Goal: Task Accomplishment & Management: Complete application form

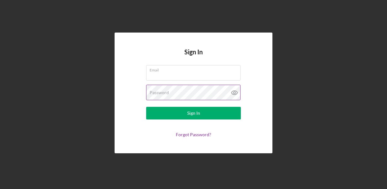
type input "[EMAIL_ADDRESS][DOMAIN_NAME]"
click at [238, 91] on icon at bounding box center [235, 93] width 16 height 16
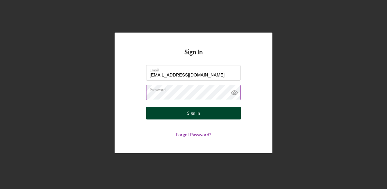
click at [200, 112] on button "Sign In" at bounding box center [193, 113] width 95 height 13
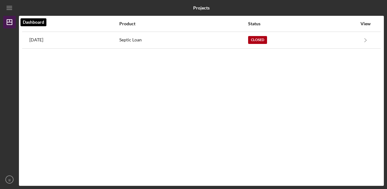
click at [6, 21] on icon "Icon/Dashboard" at bounding box center [10, 22] width 16 height 16
click at [12, 6] on line "button" at bounding box center [9, 6] width 5 height 0
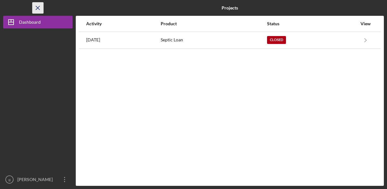
click at [42, 5] on icon "Icon/Menu Close" at bounding box center [38, 8] width 14 height 14
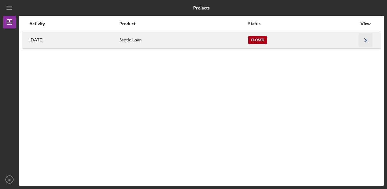
click at [366, 41] on icon "Icon/Navigate" at bounding box center [365, 40] width 14 height 14
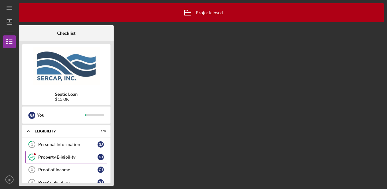
click at [71, 156] on div "Property Eligibility" at bounding box center [67, 156] width 59 height 5
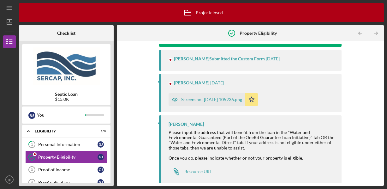
scroll to position [70, 0]
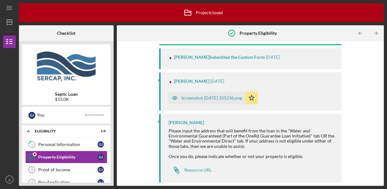
click at [217, 98] on div "Screenshot [DATE] 105236.png" at bounding box center [211, 97] width 61 height 5
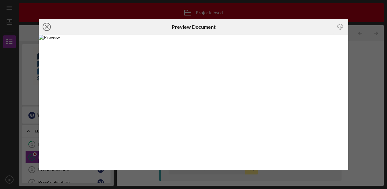
click at [46, 27] on line at bounding box center [46, 26] width 3 height 3
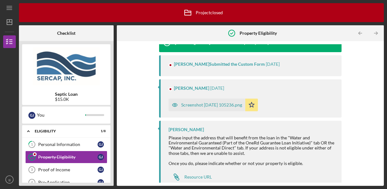
scroll to position [70, 0]
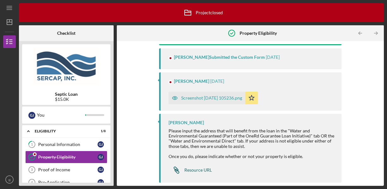
click at [194, 168] on div "Resource URL" at bounding box center [197, 169] width 27 height 5
